Goal: Transaction & Acquisition: Purchase product/service

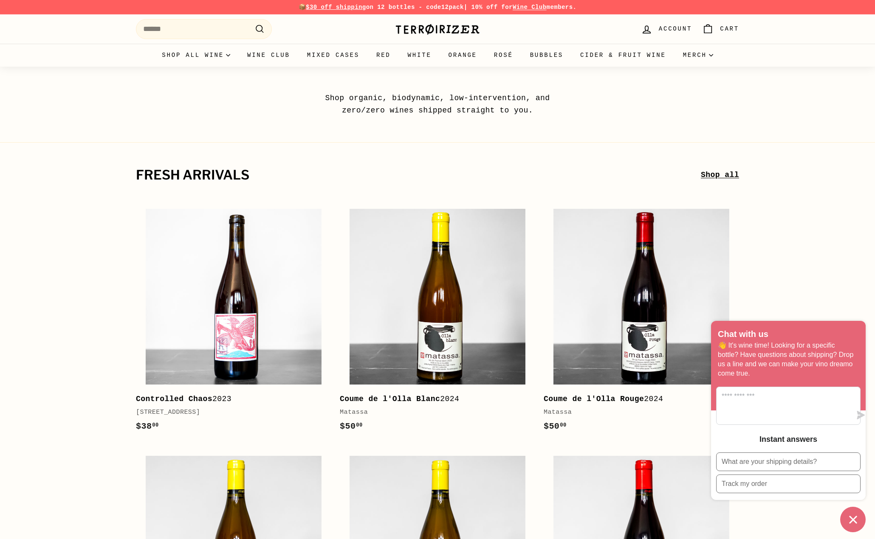
click at [856, 507] on div "Chat with us 👋 It's wine time! Looking for a specific bottle? Have questions ab…" at bounding box center [788, 426] width 155 height 211
click at [855, 515] on icon "Chat window" at bounding box center [852, 519] width 13 height 13
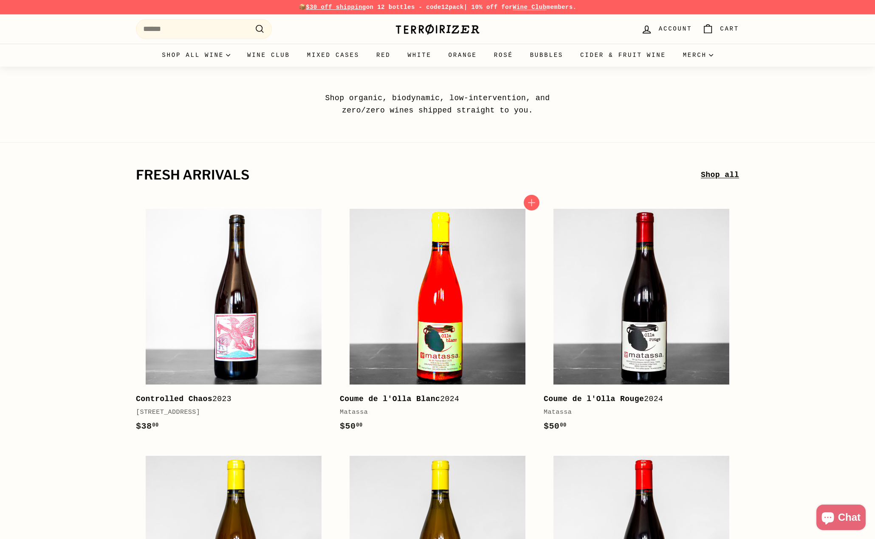
click at [452, 327] on img at bounding box center [437, 297] width 176 height 176
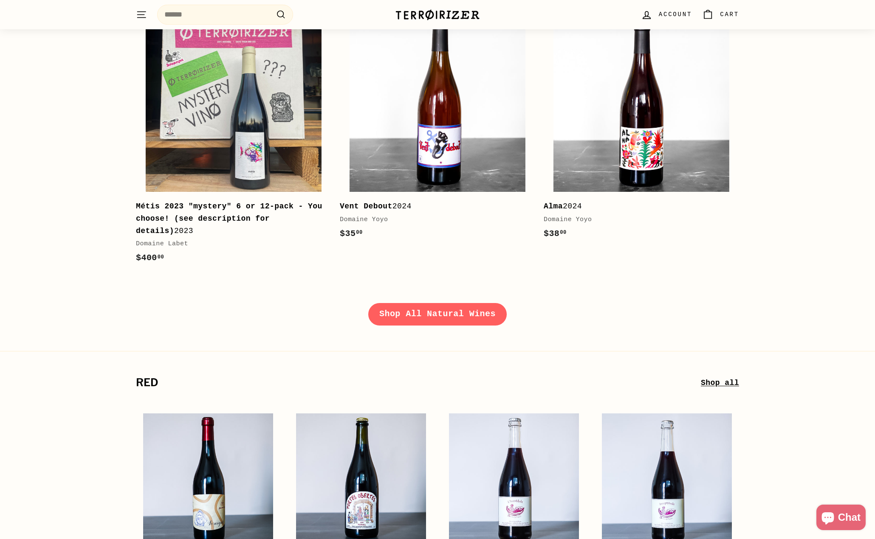
scroll to position [1293, 0]
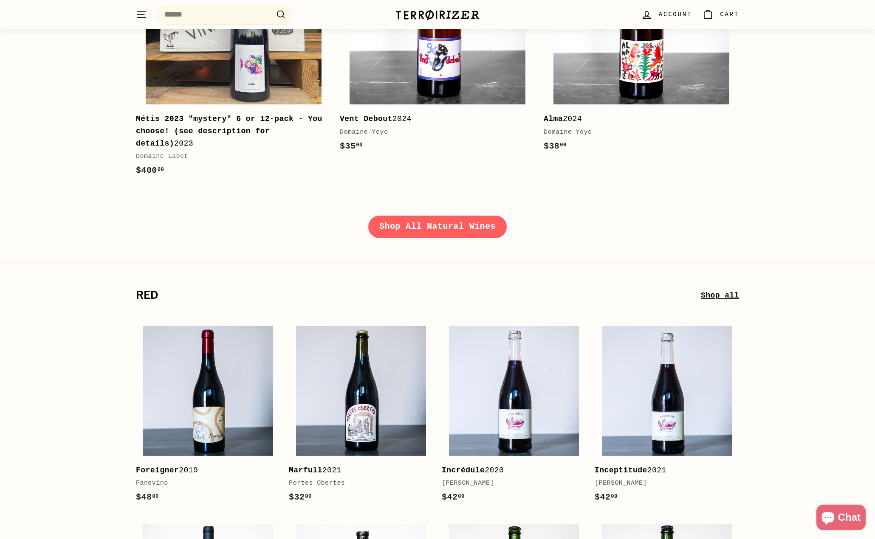
click at [397, 219] on link "Shop All Natural Wines" at bounding box center [437, 227] width 138 height 22
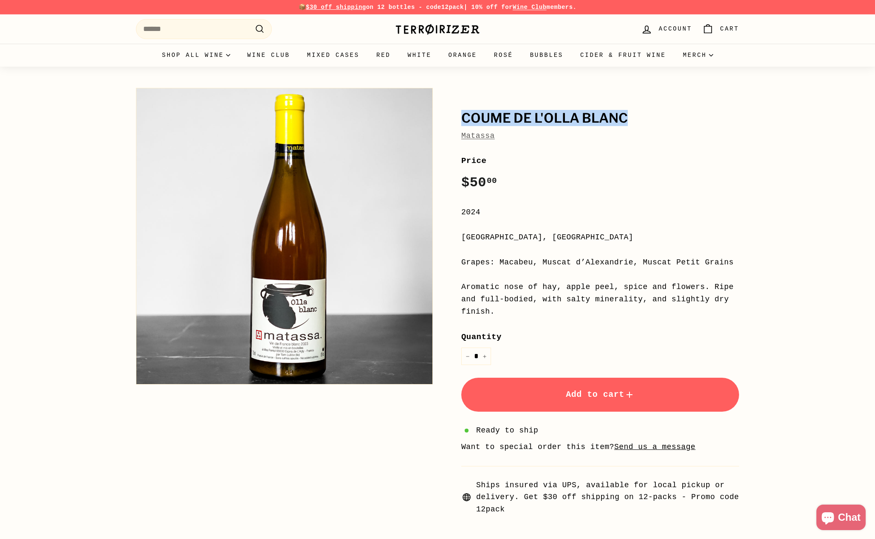
drag, startPoint x: 442, startPoint y: 104, endPoint x: 648, endPoint y: 115, distance: 206.2
click at [648, 115] on div "Coume de l'Olla Blanc Matassa Price Regular price $50 00 $50.00 / 2024 Languedo…" at bounding box center [590, 300] width 297 height 432
copy h1 "Coume de l'Olla Blanc"
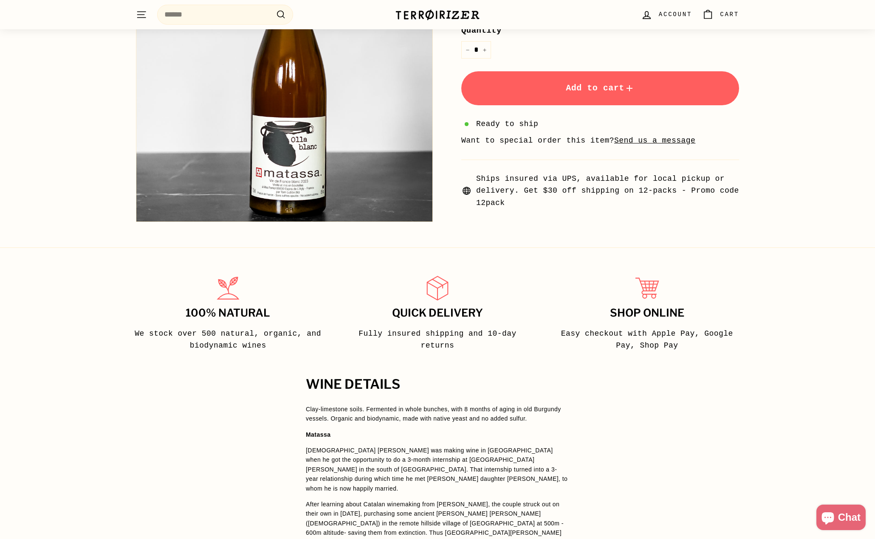
scroll to position [453, 0]
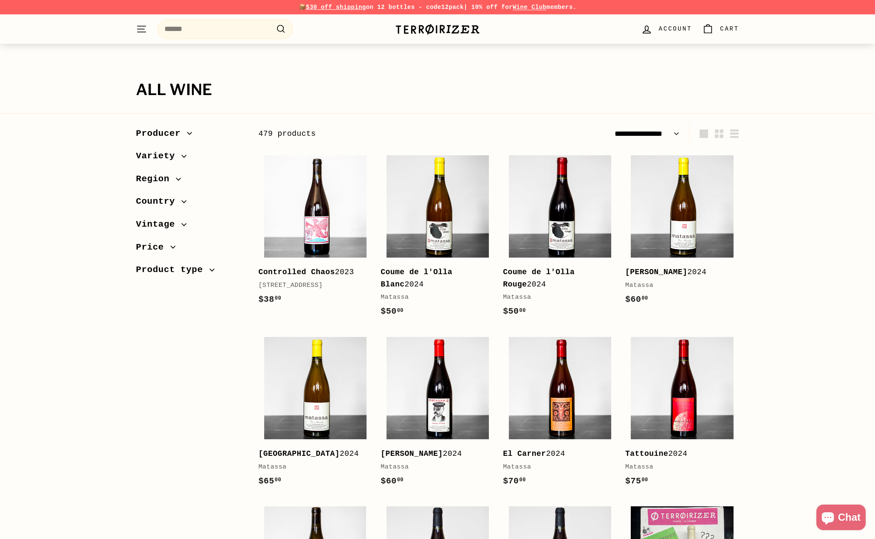
select select "**********"
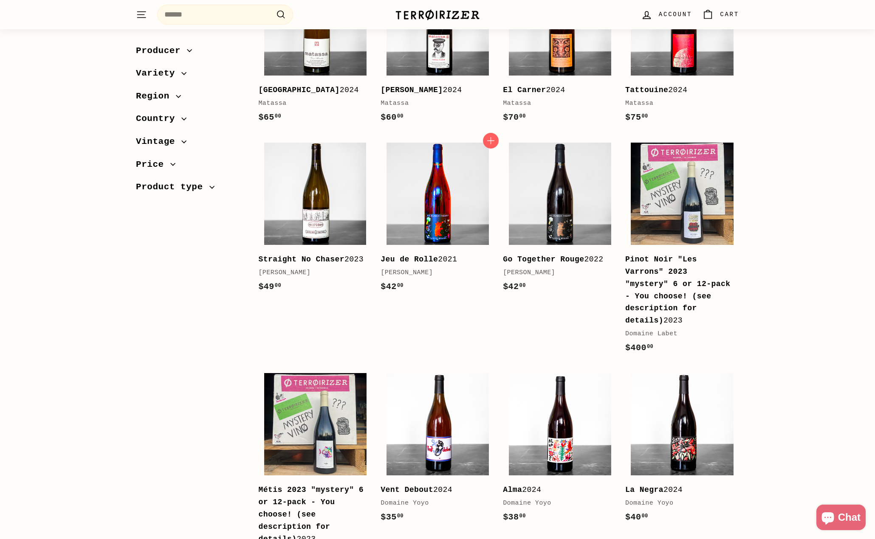
scroll to position [364, 0]
